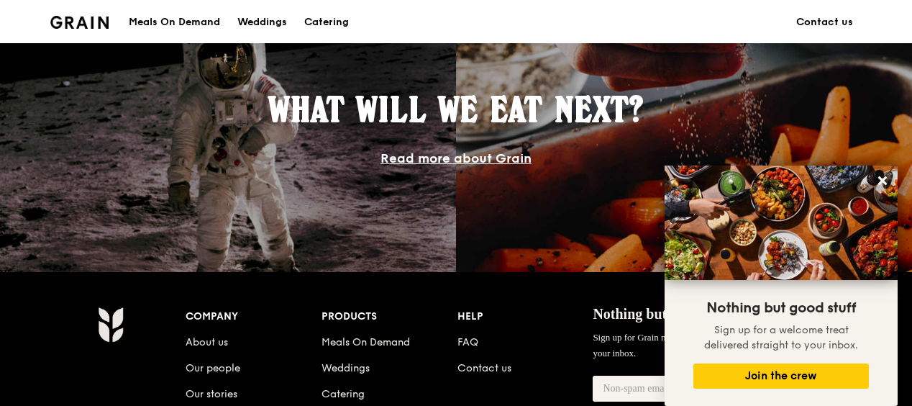
scroll to position [1151, 0]
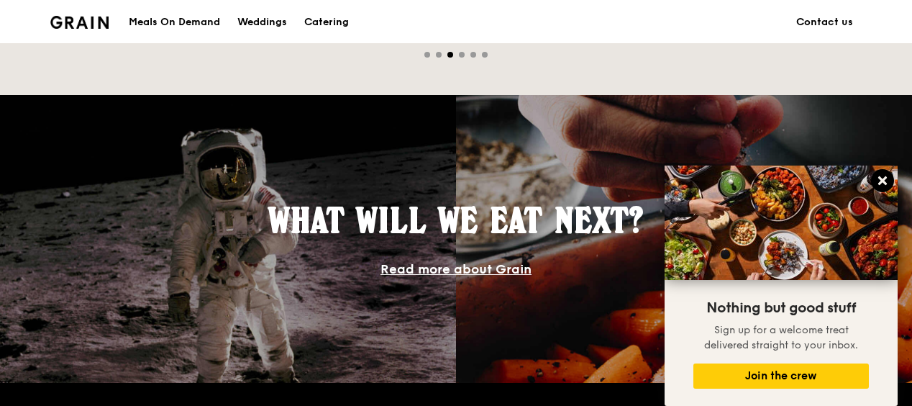
click at [885, 185] on icon at bounding box center [882, 180] width 13 height 13
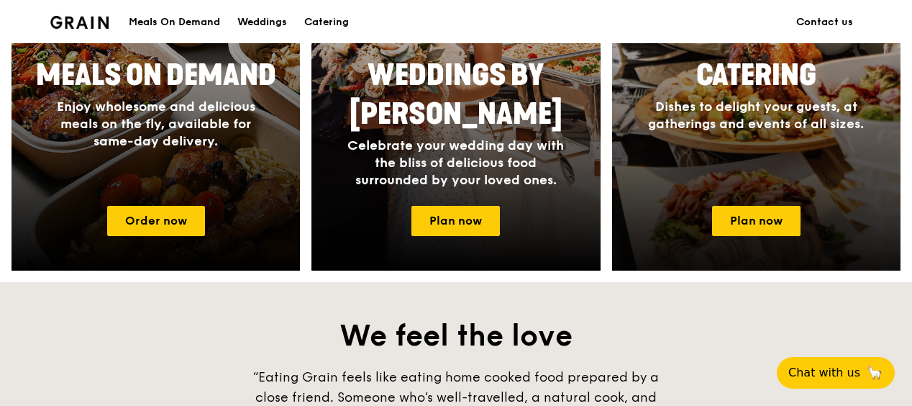
scroll to position [719, 0]
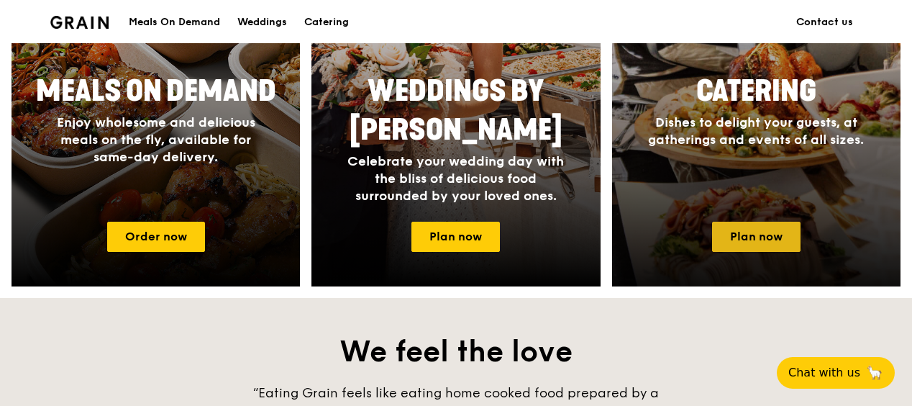
click at [778, 232] on link "Plan now" at bounding box center [756, 237] width 88 height 30
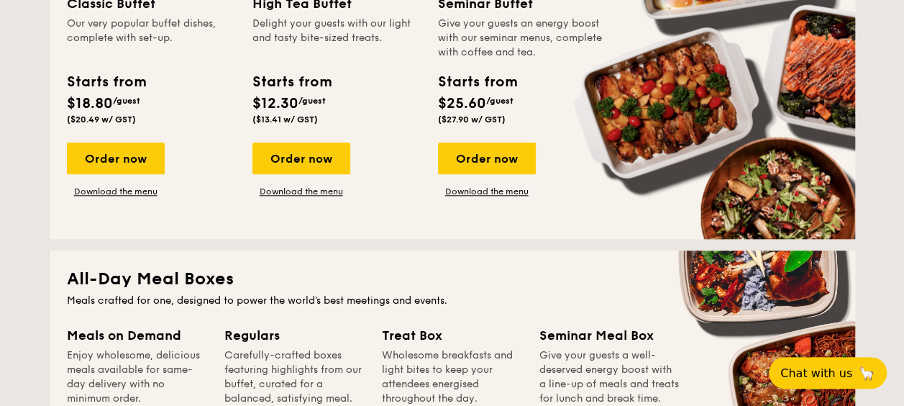
scroll to position [360, 0]
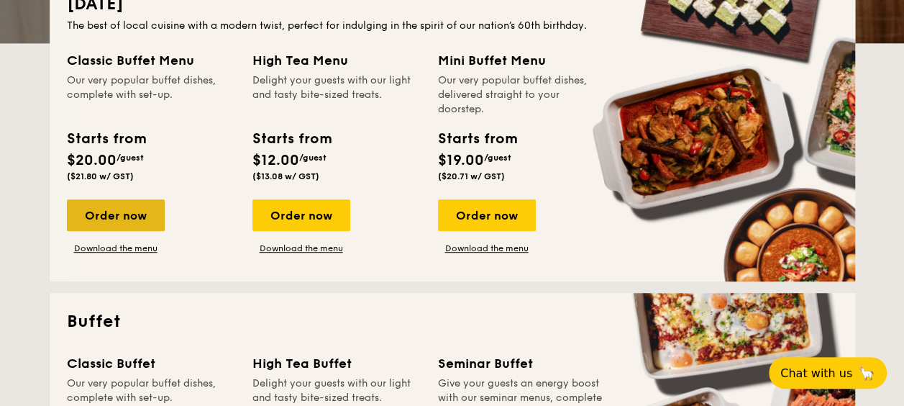
click at [126, 211] on div "Order now" at bounding box center [116, 215] width 98 height 32
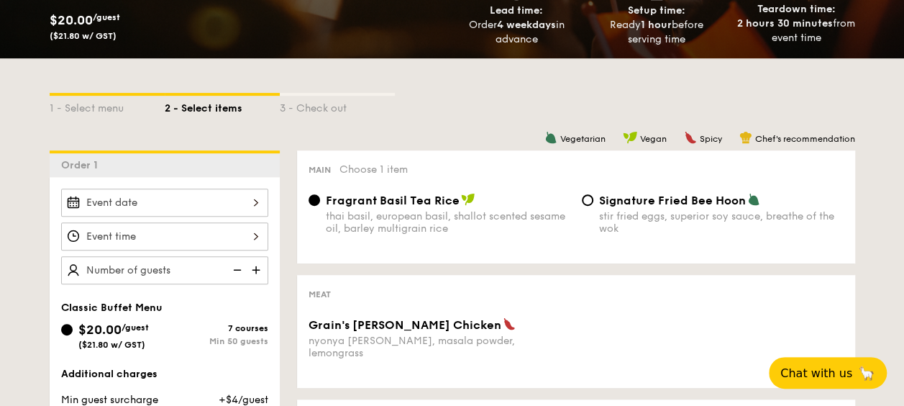
scroll to position [288, 0]
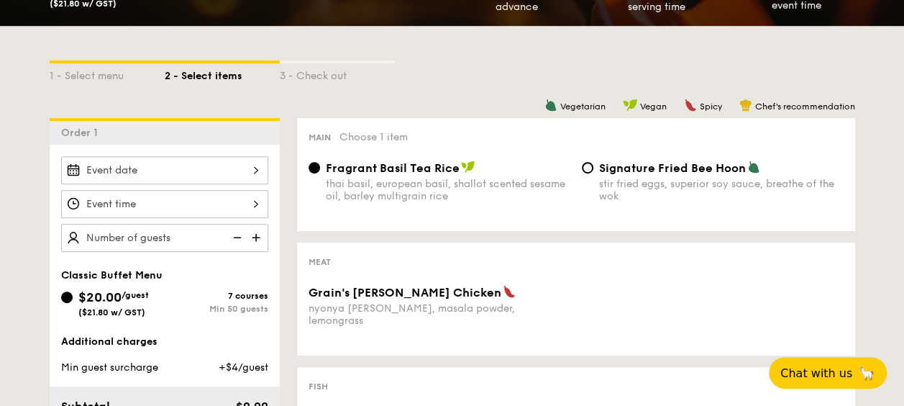
click at [116, 180] on div at bounding box center [164, 170] width 207 height 28
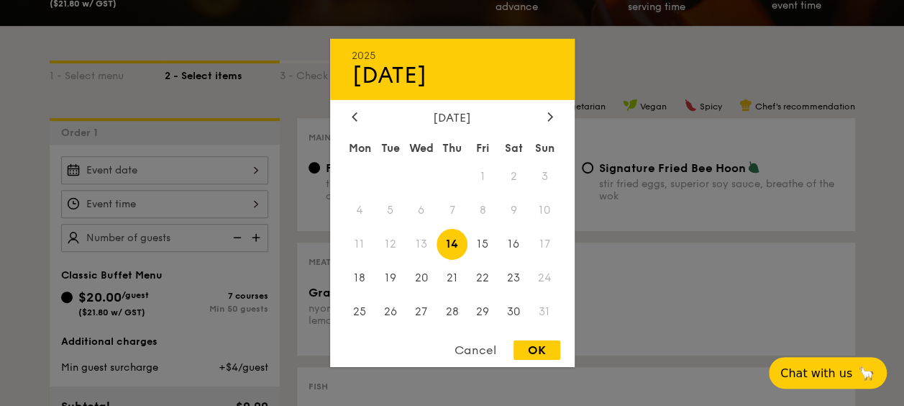
click at [547, 250] on span "17" at bounding box center [544, 244] width 31 height 31
click at [547, 247] on span "17" at bounding box center [544, 244] width 31 height 31
click at [550, 247] on span "17" at bounding box center [544, 244] width 31 height 31
click at [483, 351] on div "Cancel" at bounding box center [475, 349] width 70 height 19
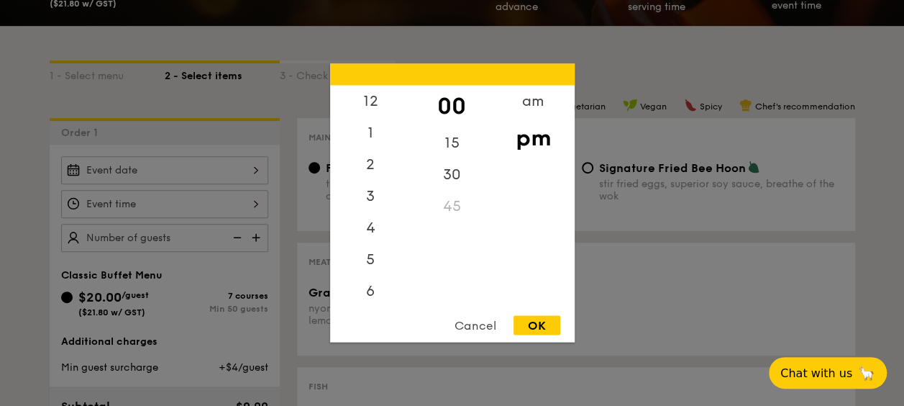
click at [105, 193] on div "12 1 2 3 4 5 6 7 8 9 10 11 00 15 30 45 am pm Cancel OK" at bounding box center [164, 204] width 207 height 28
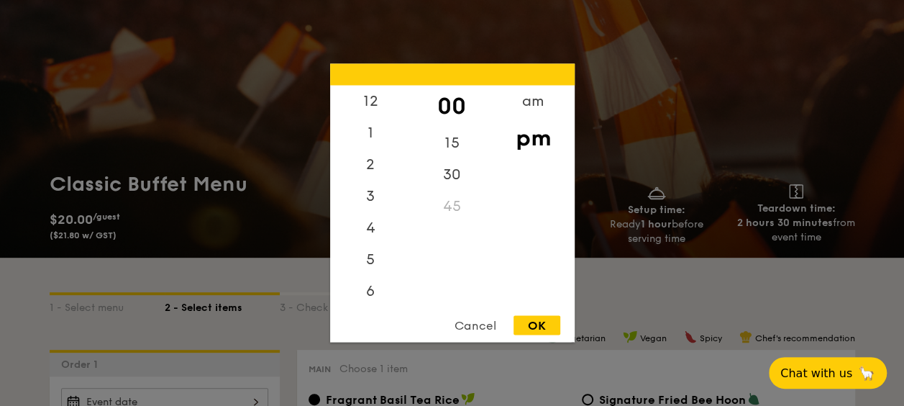
scroll to position [0, 0]
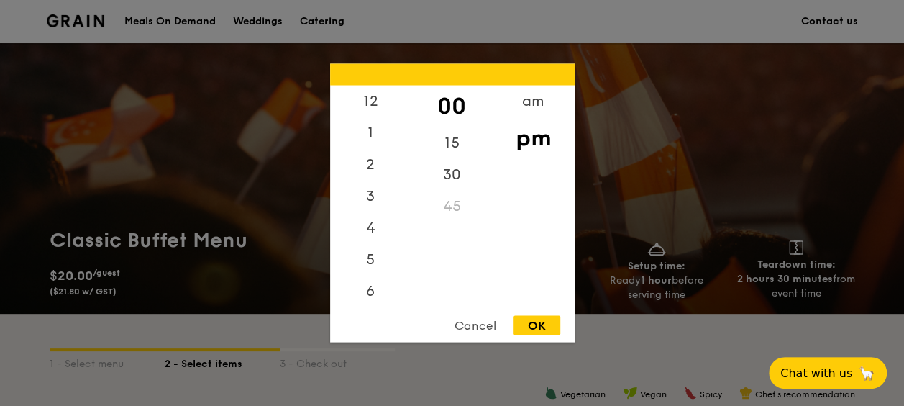
click at [473, 320] on div "Cancel" at bounding box center [475, 325] width 70 height 19
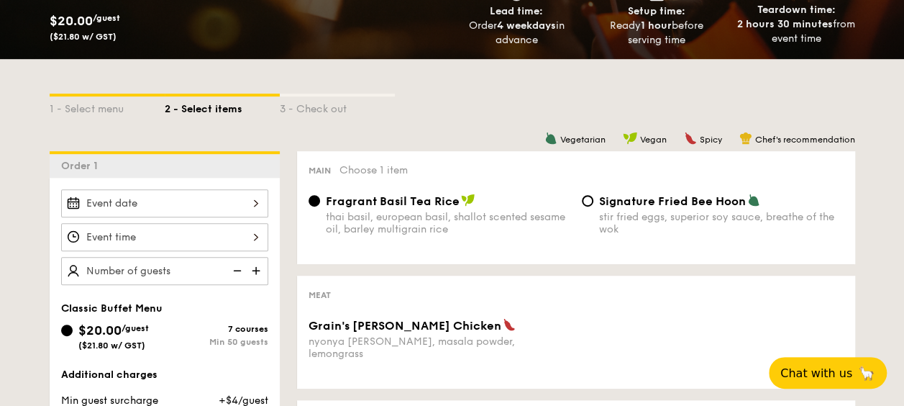
scroll to position [288, 0]
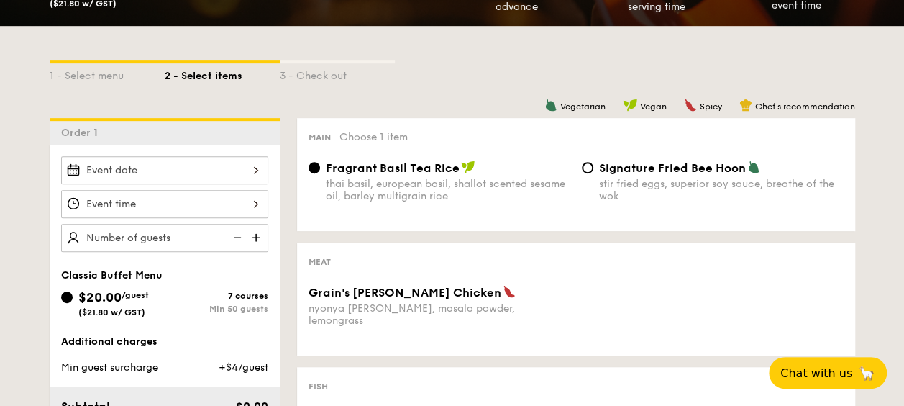
click at [263, 173] on div at bounding box center [164, 170] width 207 height 28
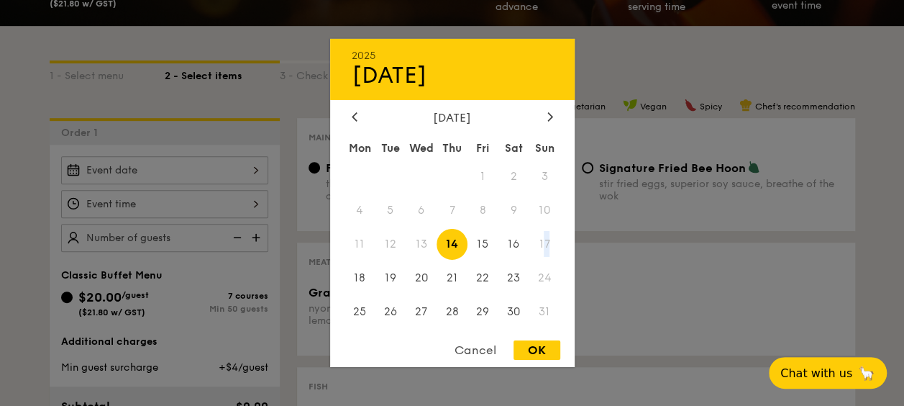
click at [547, 245] on span "17" at bounding box center [544, 244] width 31 height 31
click at [521, 247] on span "16" at bounding box center [513, 244] width 31 height 31
drag, startPoint x: 480, startPoint y: 352, endPoint x: 512, endPoint y: 345, distance: 33.2
click at [481, 352] on div "Cancel" at bounding box center [475, 349] width 70 height 19
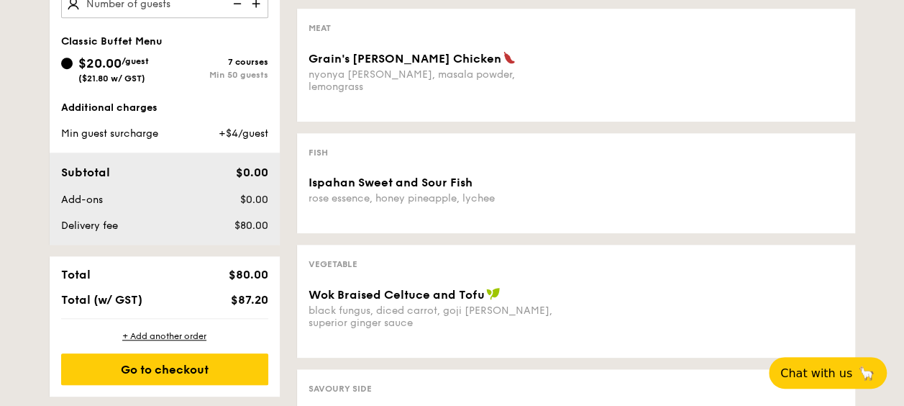
scroll to position [216, 0]
